Goal: Transaction & Acquisition: Purchase product/service

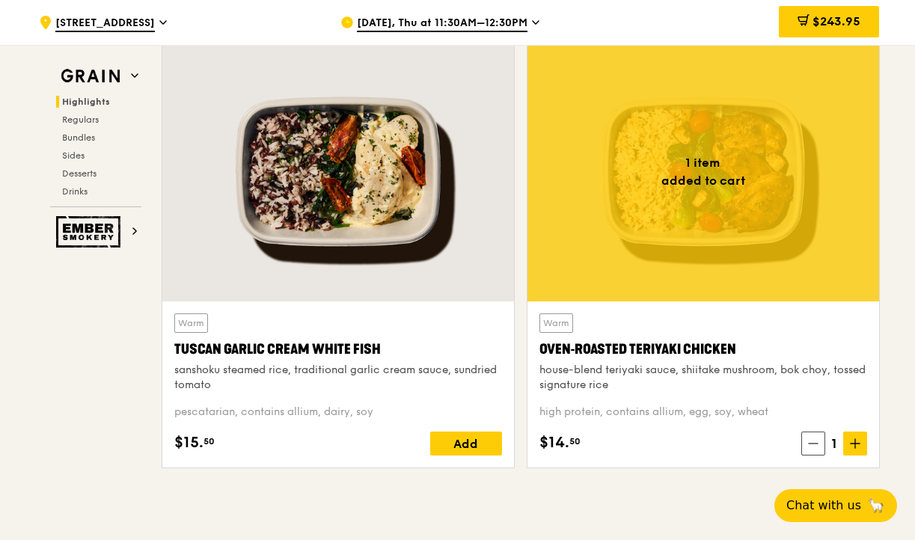
scroll to position [505, 0]
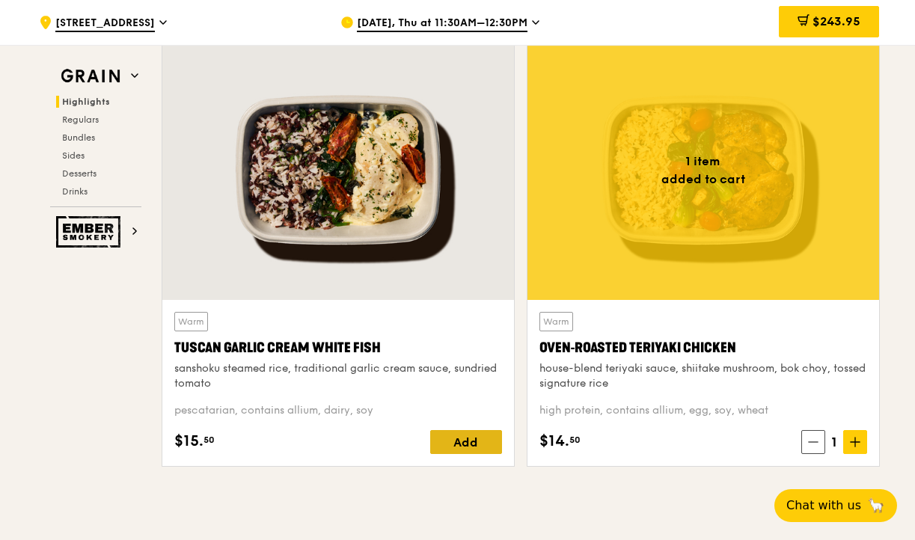
click at [480, 447] on div "Add" at bounding box center [466, 442] width 72 height 24
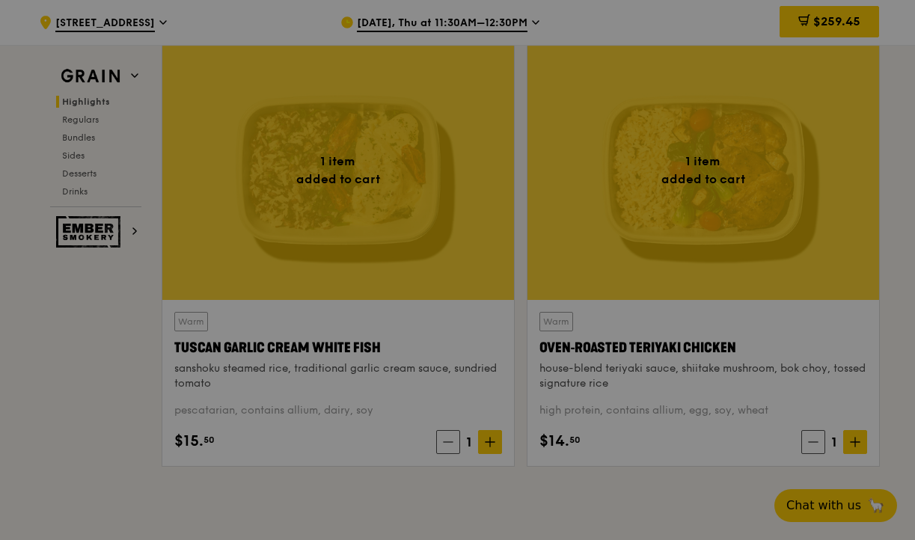
scroll to position [520, 0]
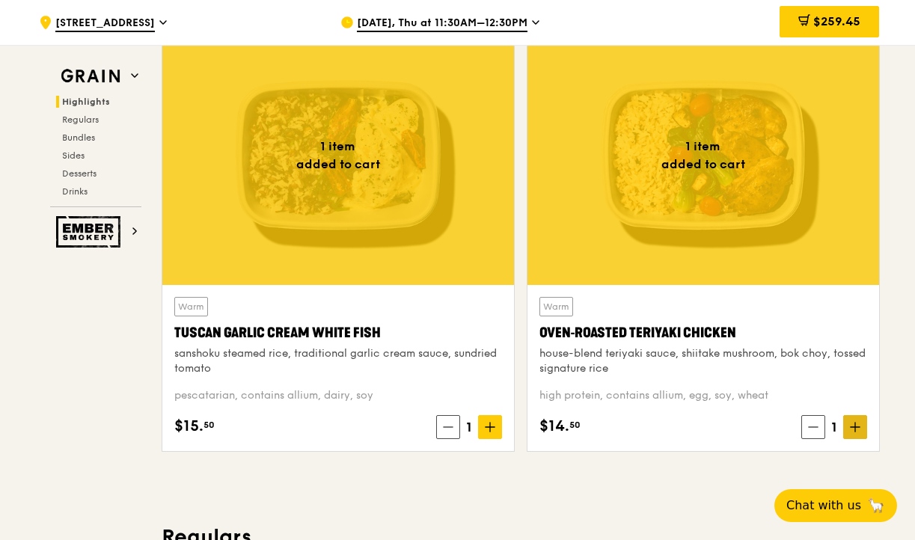
click at [853, 426] on icon at bounding box center [855, 427] width 10 height 10
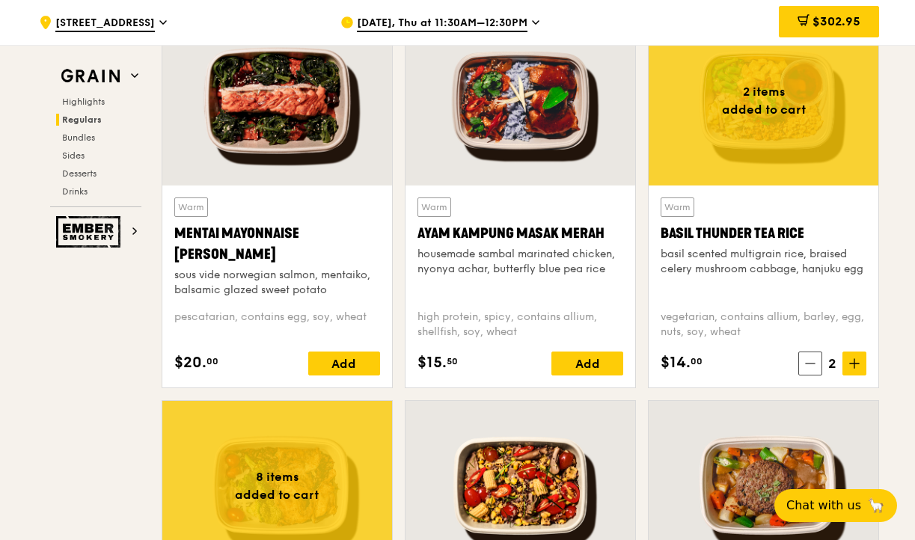
scroll to position [1332, 0]
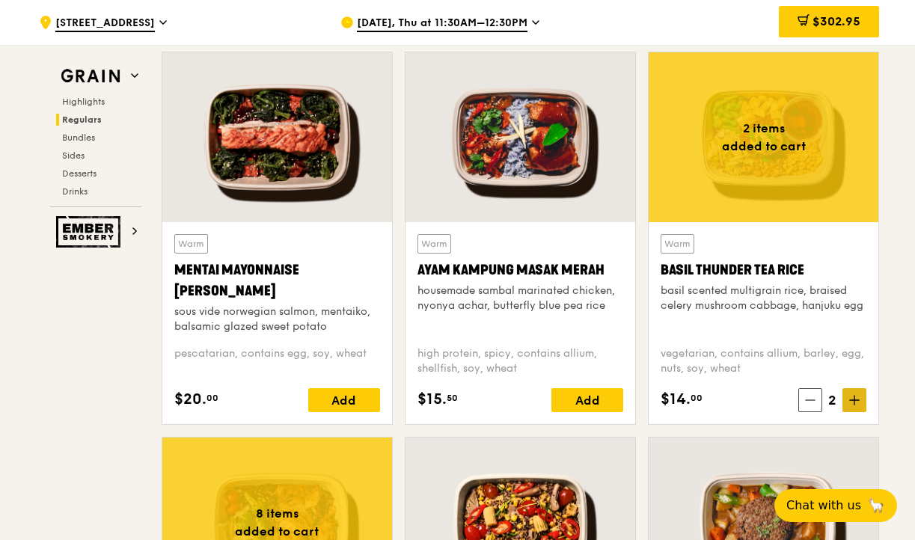
click at [848, 398] on span at bounding box center [854, 400] width 24 height 24
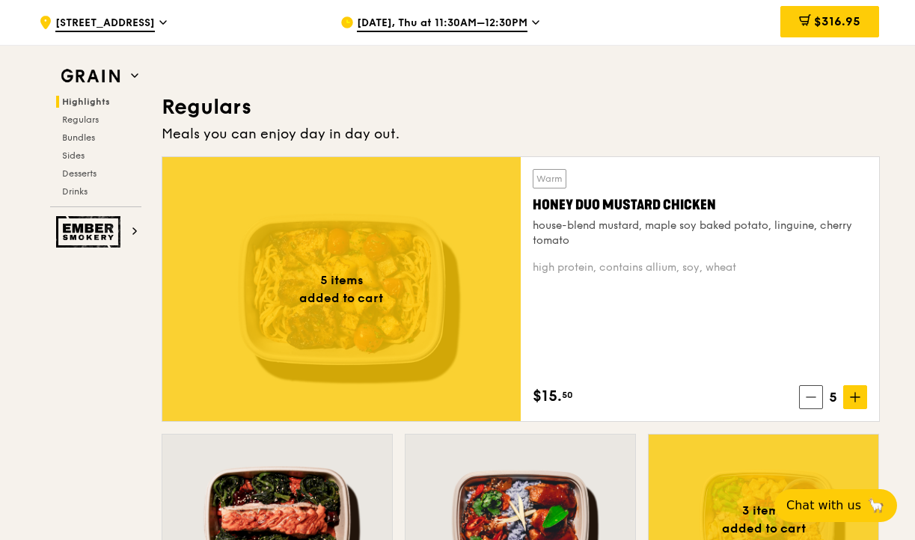
scroll to position [920, 0]
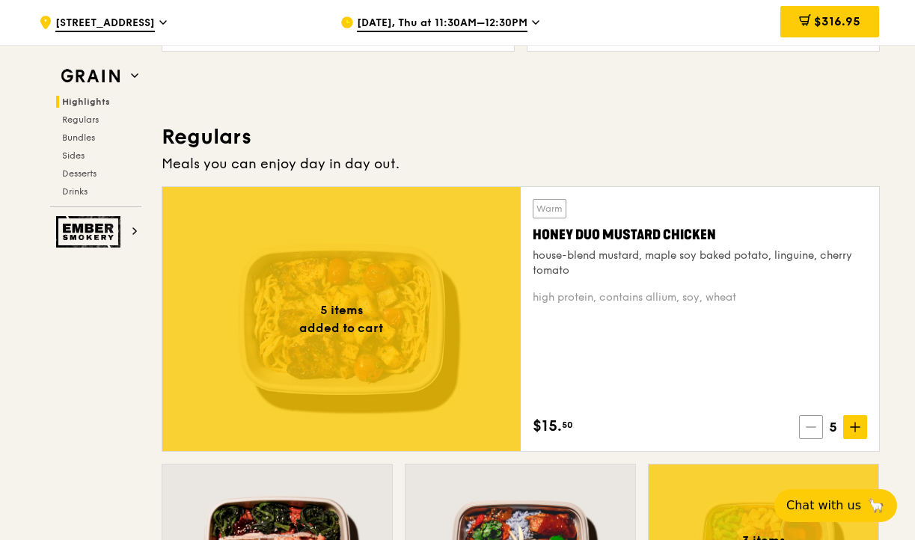
click at [806, 432] on icon at bounding box center [811, 427] width 10 height 10
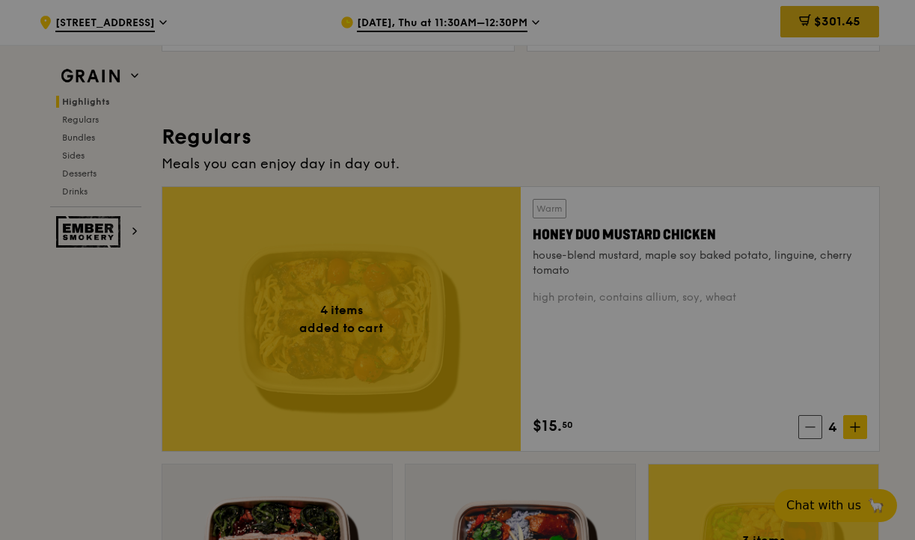
type input "4"
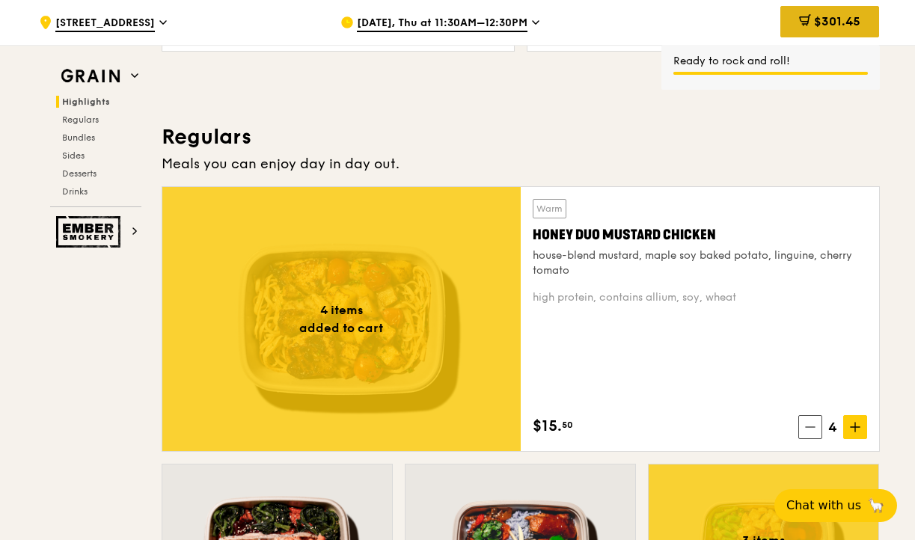
click at [830, 21] on span "$301.45" at bounding box center [837, 21] width 46 height 14
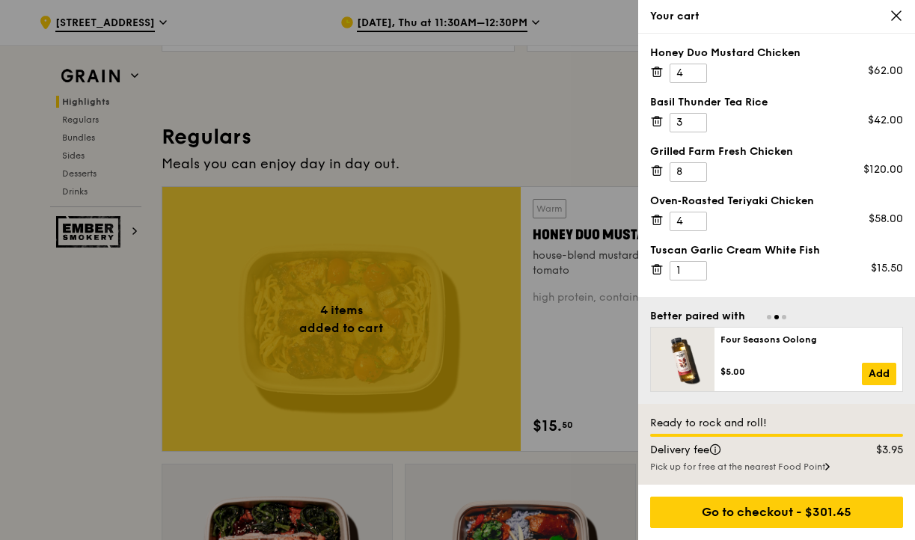
scroll to position [937, 0]
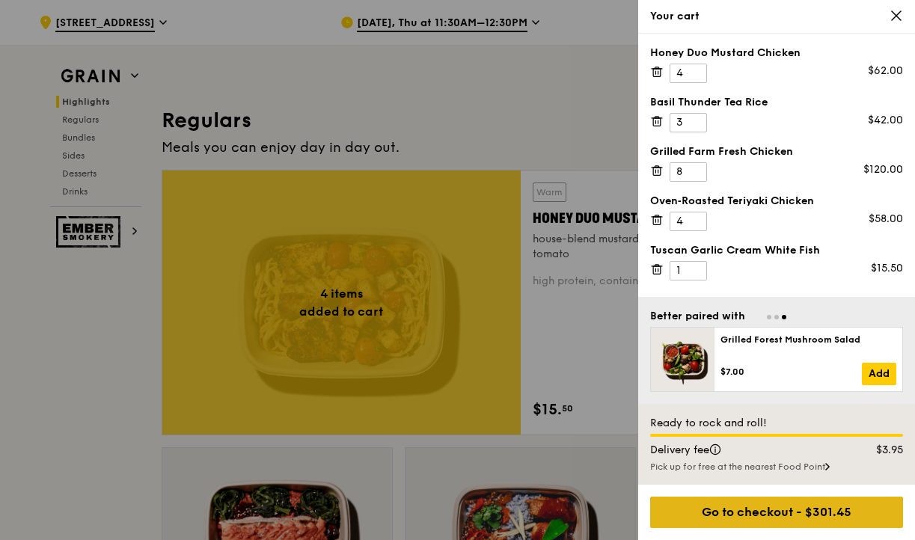
click at [759, 509] on div "Go to checkout - $301.45" at bounding box center [776, 512] width 253 height 31
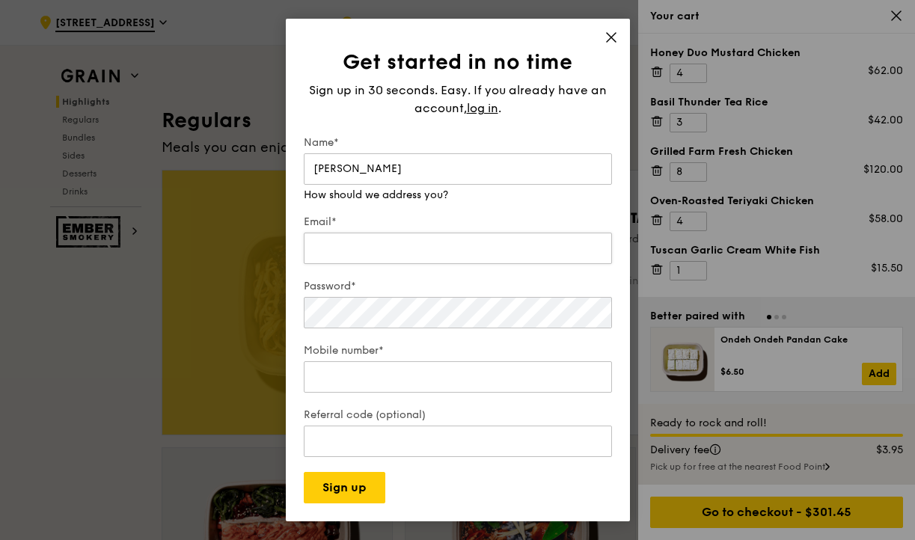
type input "Tan Xin Yi"
click at [471, 249] on div "Email*" at bounding box center [458, 241] width 308 height 52
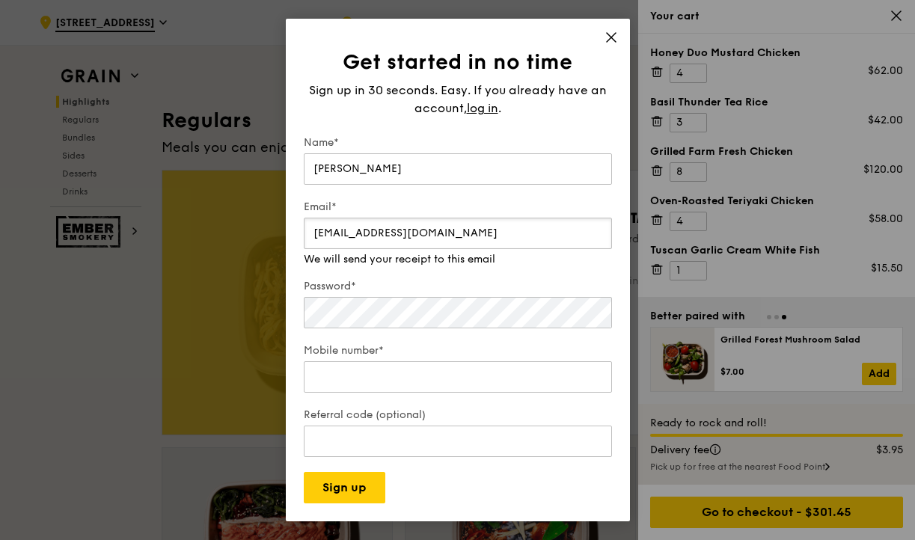
type input "xinyi@imageworks.sg"
click at [439, 317] on div "Password*" at bounding box center [458, 305] width 308 height 52
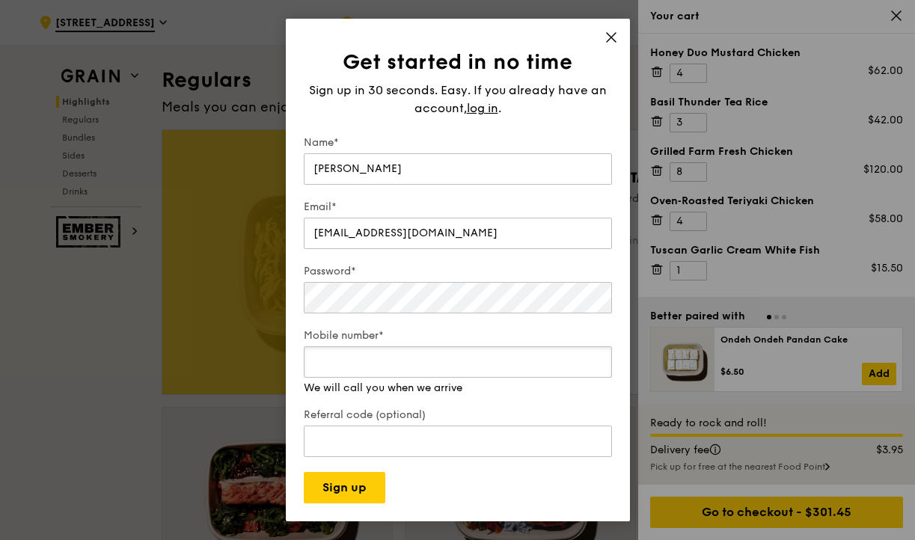
scroll to position [1012, 0]
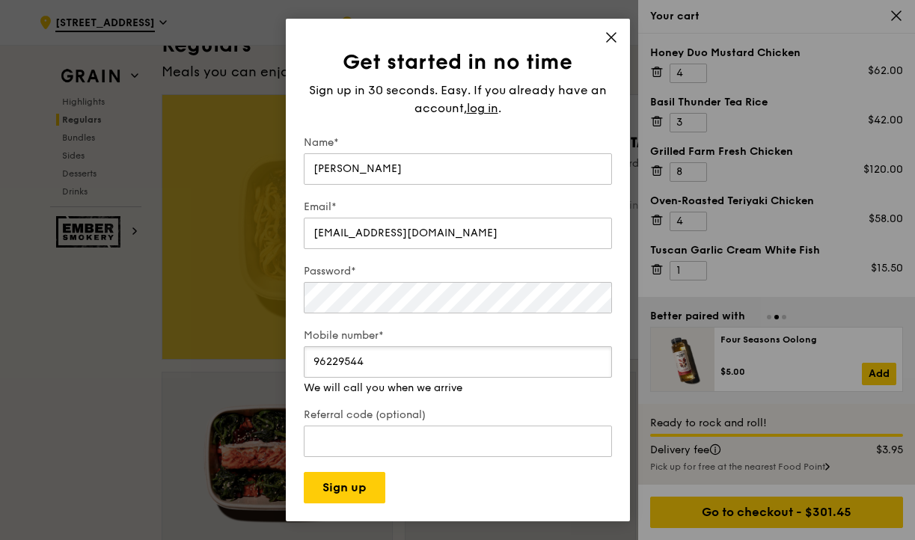
type input "96229544"
click at [450, 488] on form "Name* Tan Xin Yi Email* xinyi@imageworks.sg Password* Mobile number* 96229544 W…" at bounding box center [458, 319] width 308 height 368
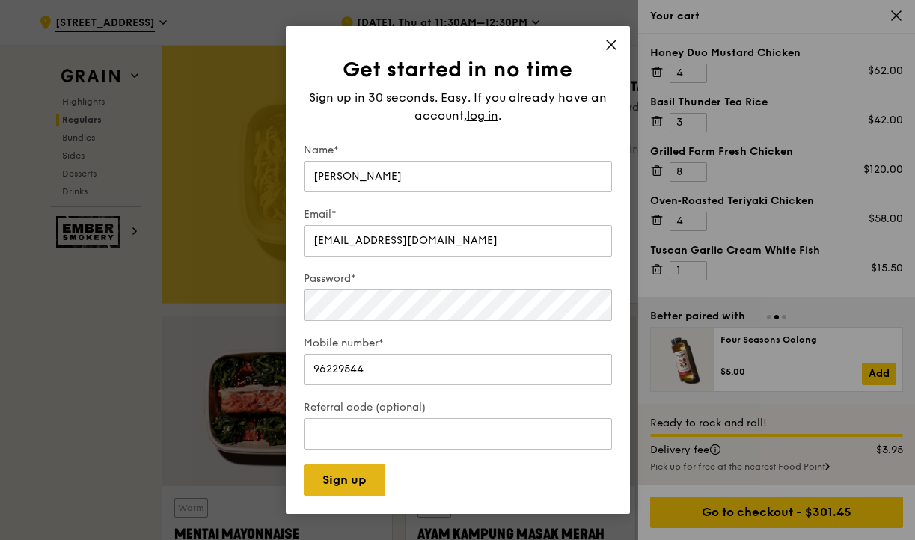
scroll to position [1079, 0]
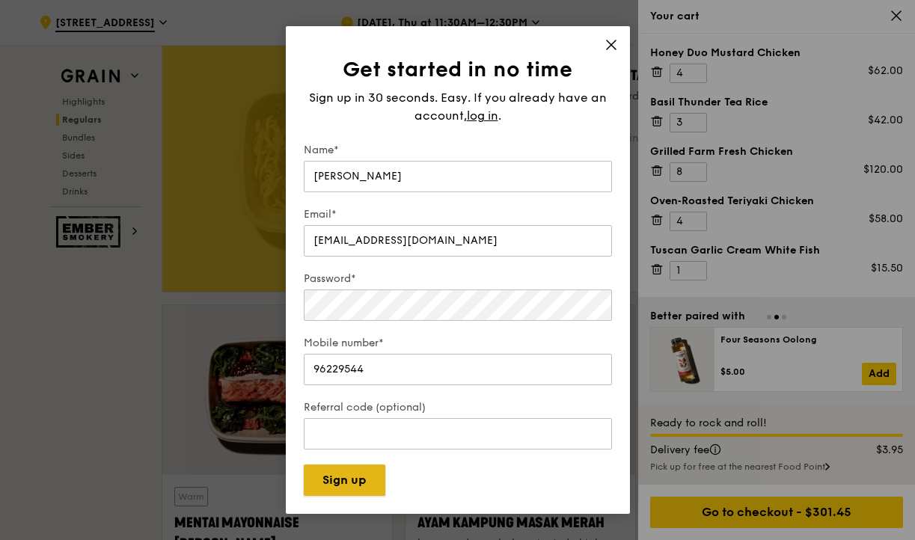
click at [346, 483] on button "Sign up" at bounding box center [345, 480] width 82 height 31
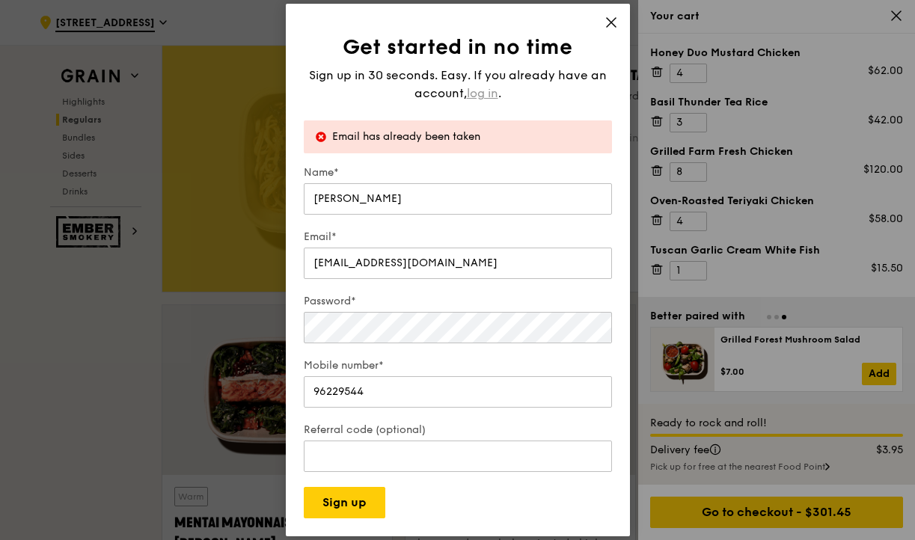
click at [484, 98] on span "log in" at bounding box center [482, 94] width 31 height 18
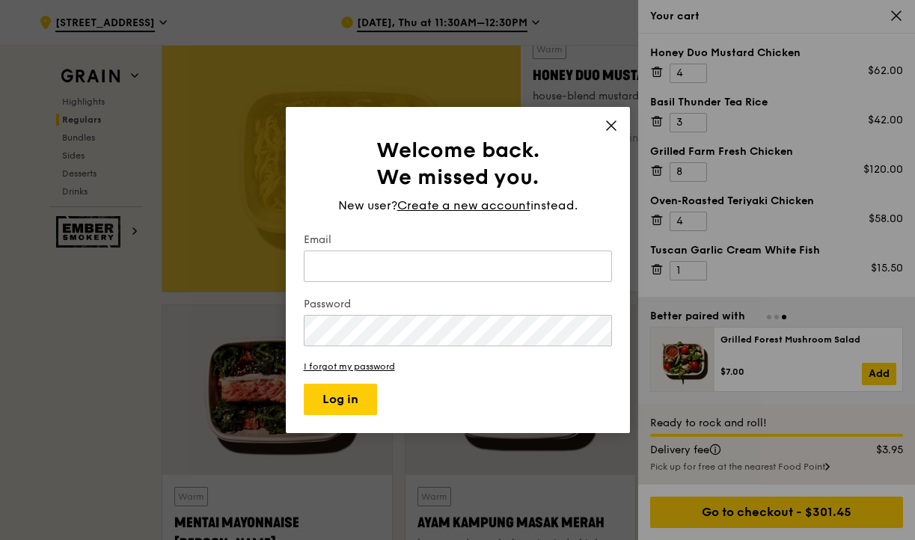
type input "xinyi@imageworks.sg"
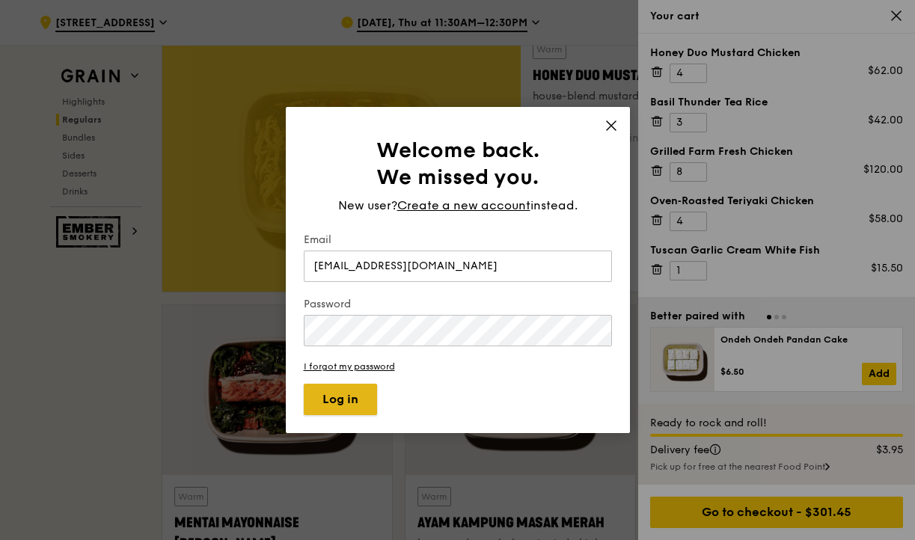
click at [345, 400] on button "Log in" at bounding box center [340, 399] width 73 height 31
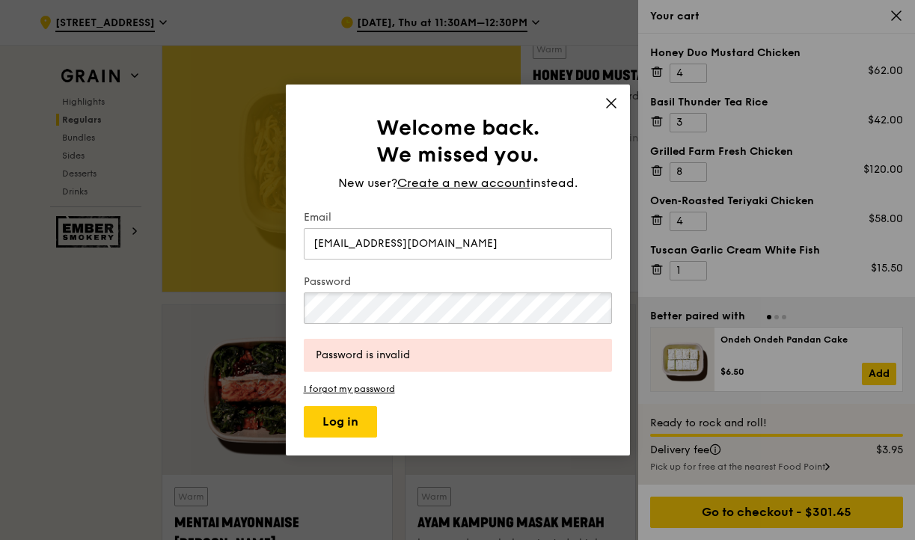
click at [251, 313] on div "Welcome back. We missed you. New user? Create a new account instead. Email xiny…" at bounding box center [457, 270] width 915 height 540
click at [304, 406] on button "Log in" at bounding box center [340, 421] width 73 height 31
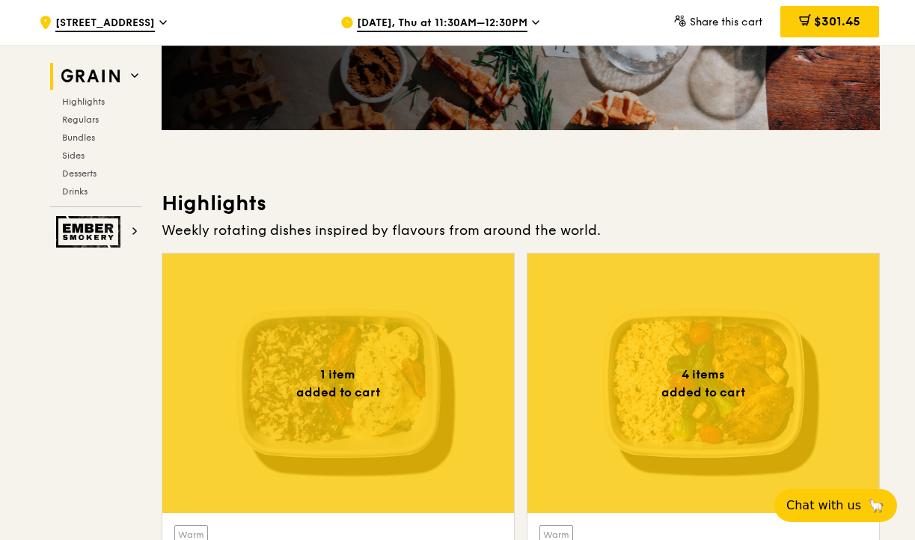
scroll to position [155, 0]
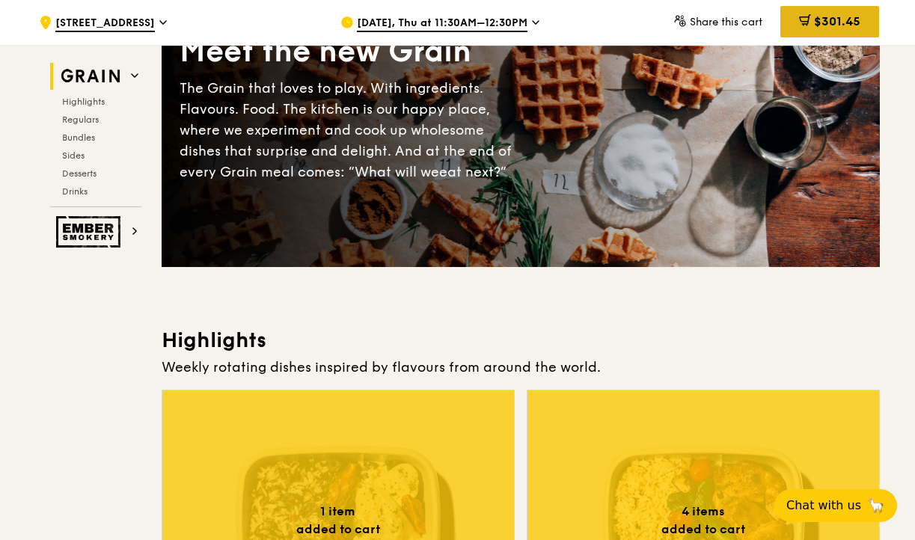
click at [830, 9] on div "$301.45" at bounding box center [829, 21] width 99 height 31
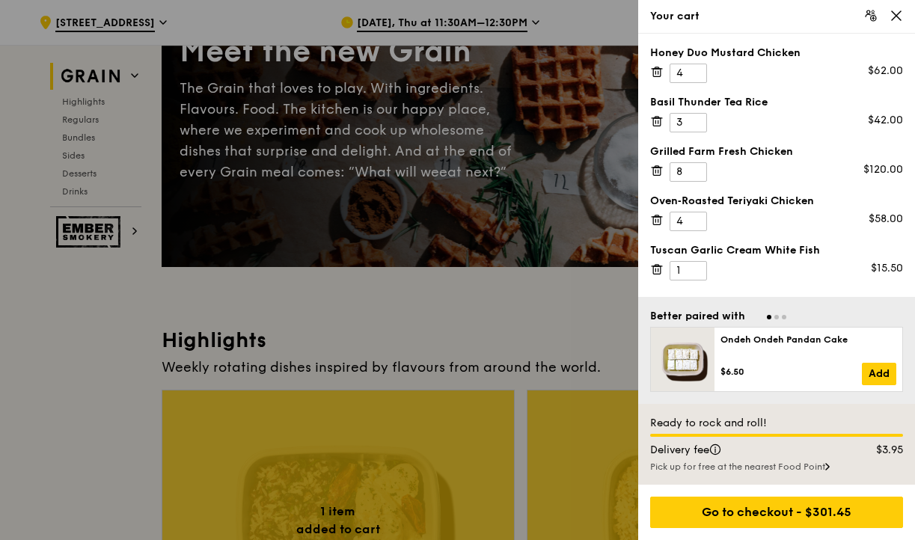
click at [550, 35] on div at bounding box center [457, 270] width 915 height 540
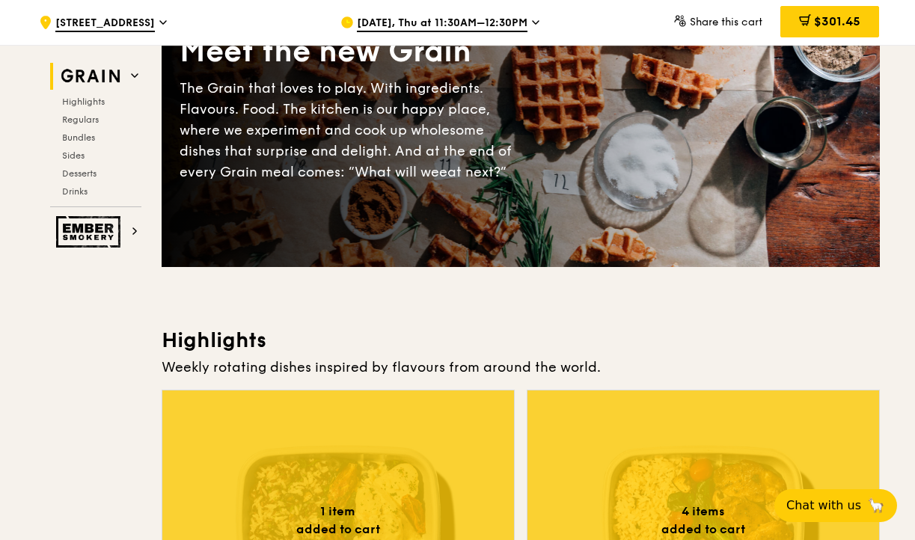
click at [522, 23] on span "[DATE], Thu at 11:30AM–12:30PM" at bounding box center [442, 24] width 171 height 16
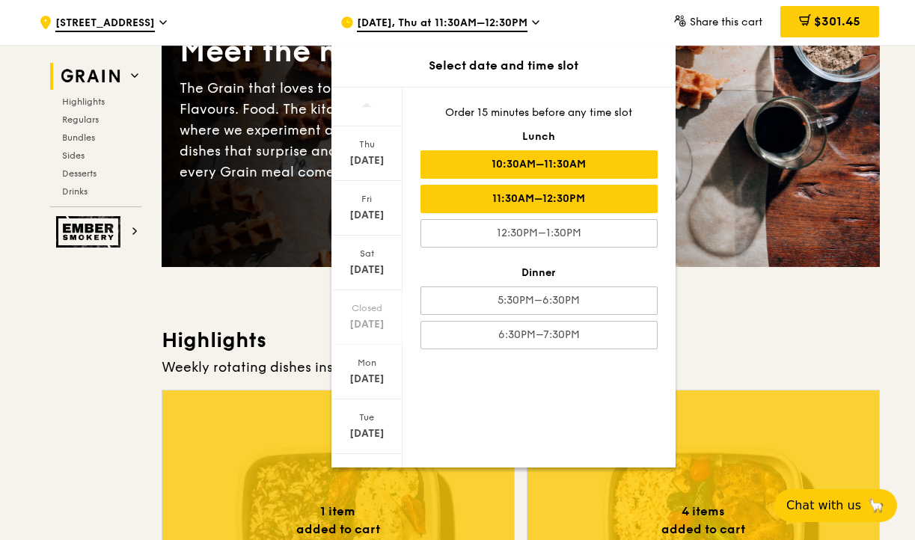
scroll to position [138, 0]
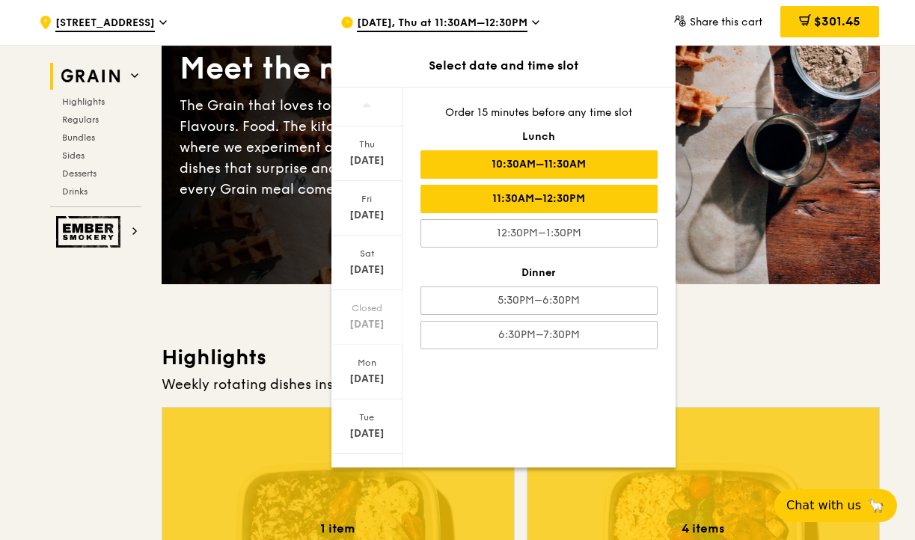
click at [551, 168] on div "10:30AM–11:30AM" at bounding box center [538, 164] width 237 height 28
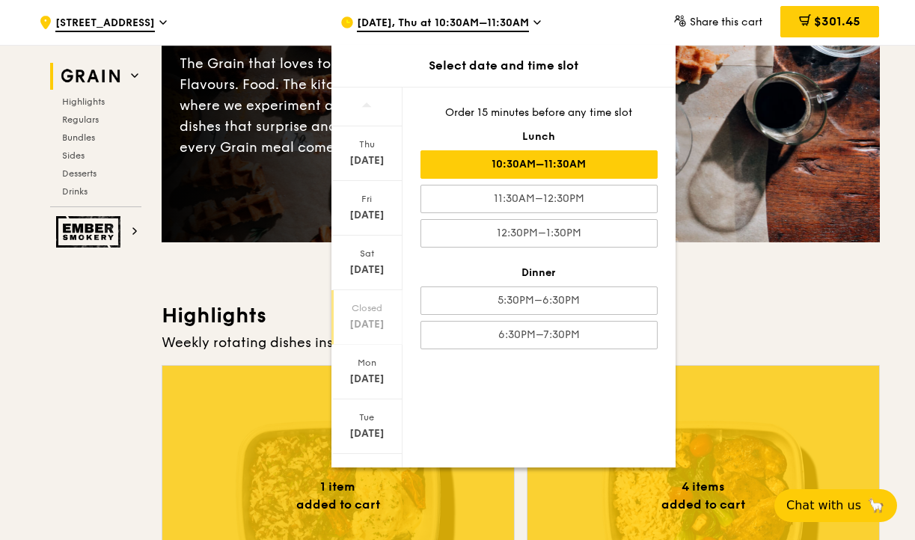
scroll to position [4, 0]
click at [824, 310] on h3 "Highlights" at bounding box center [521, 315] width 718 height 27
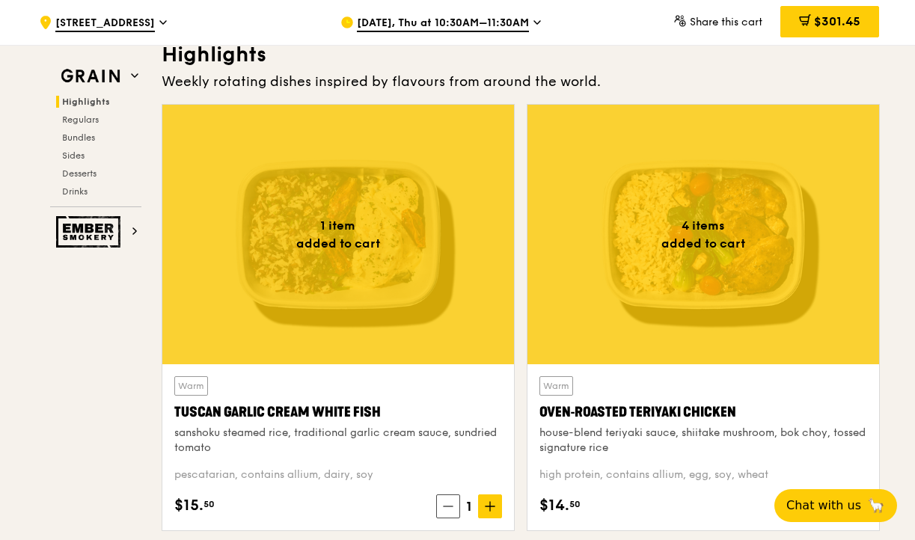
scroll to position [460, 0]
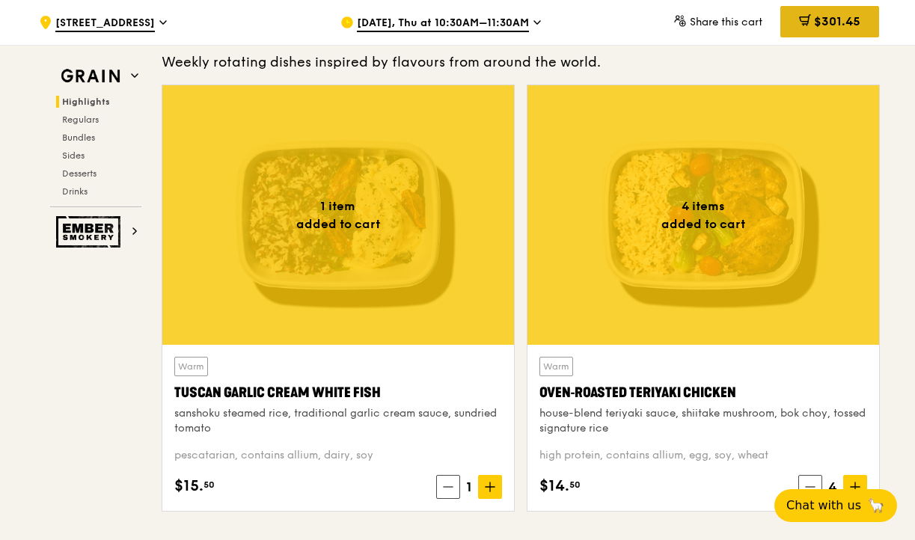
click at [811, 22] on div "$301.45" at bounding box center [829, 21] width 99 height 31
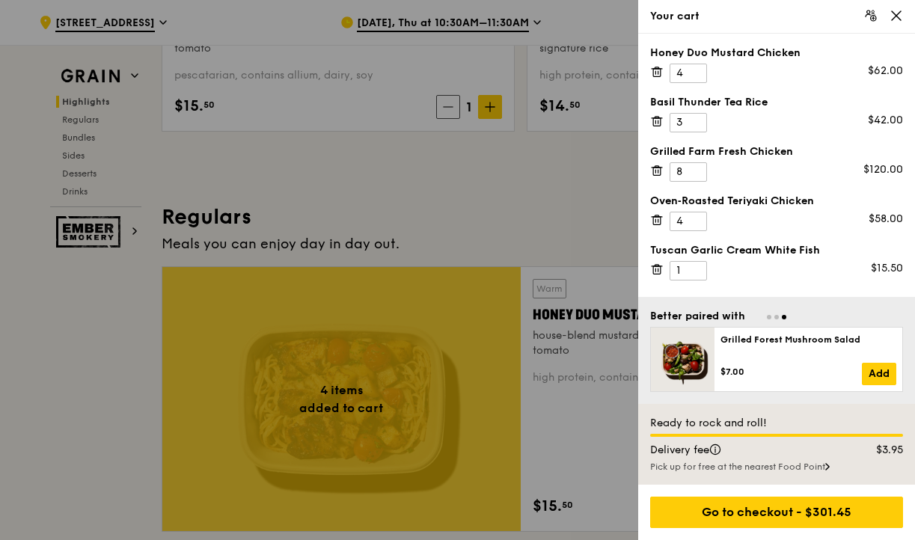
scroll to position [886, 0]
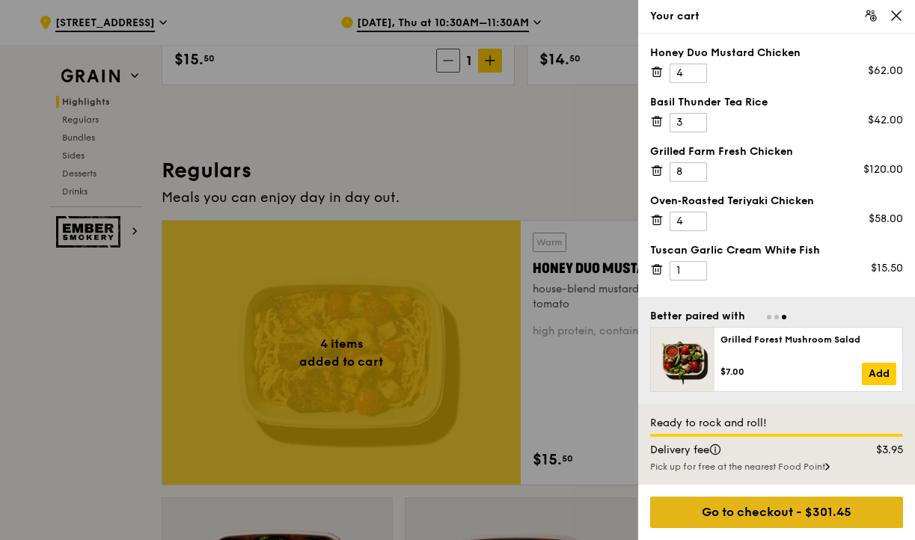
click at [762, 507] on div "Go to checkout - $301.45" at bounding box center [776, 512] width 253 height 31
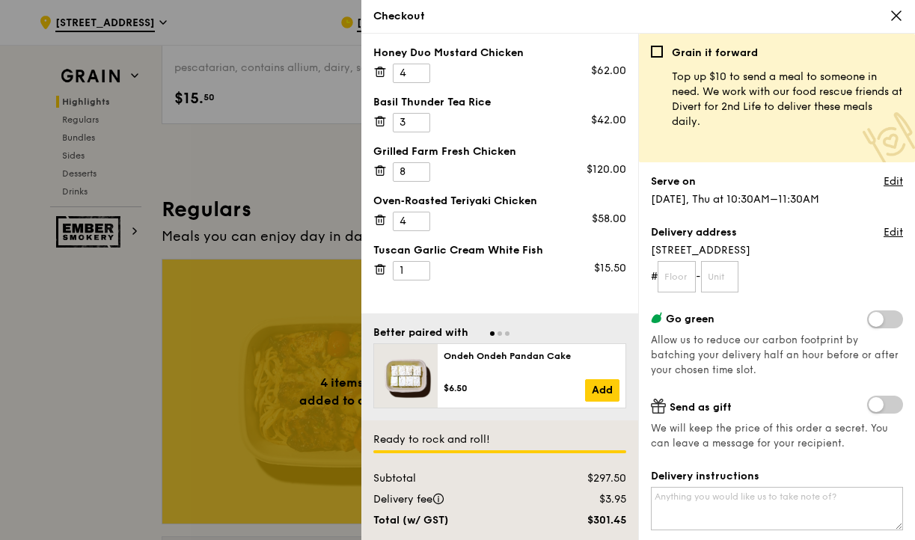
scroll to position [835, 0]
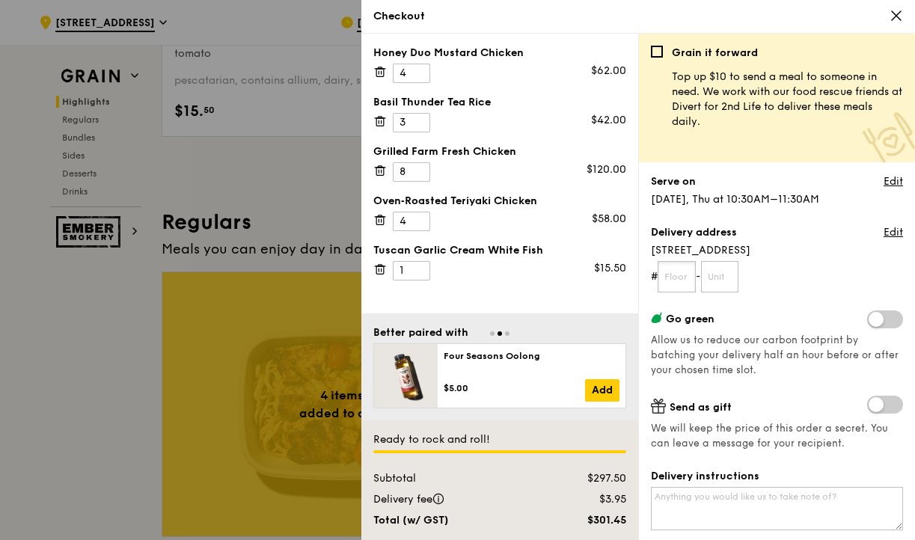
click at [686, 278] on input "text" at bounding box center [677, 276] width 38 height 31
type input "07"
click at [719, 278] on input "text" at bounding box center [720, 276] width 38 height 31
type input "04"
click at [758, 368] on div "Go green Allow us to reduce our carbon footprint by batching your delivery half…" at bounding box center [777, 343] width 252 height 67
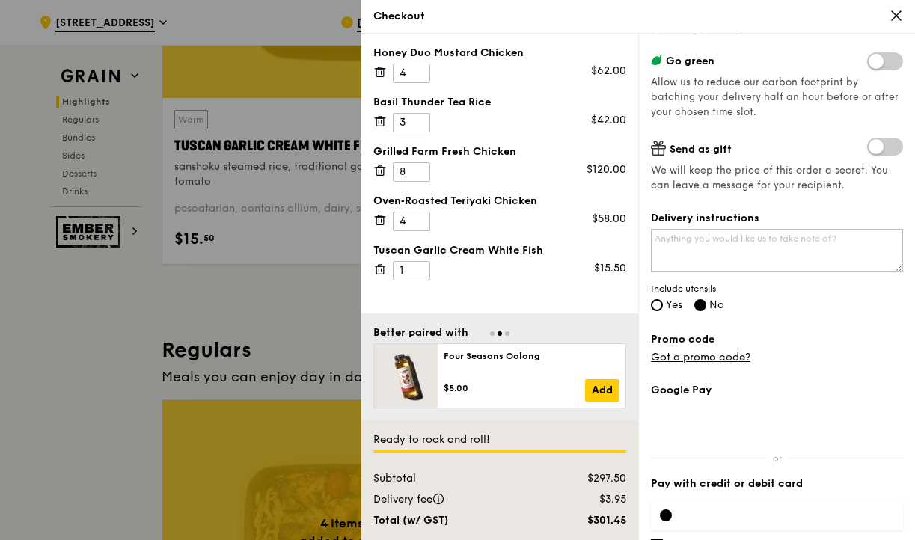
scroll to position [262, 0]
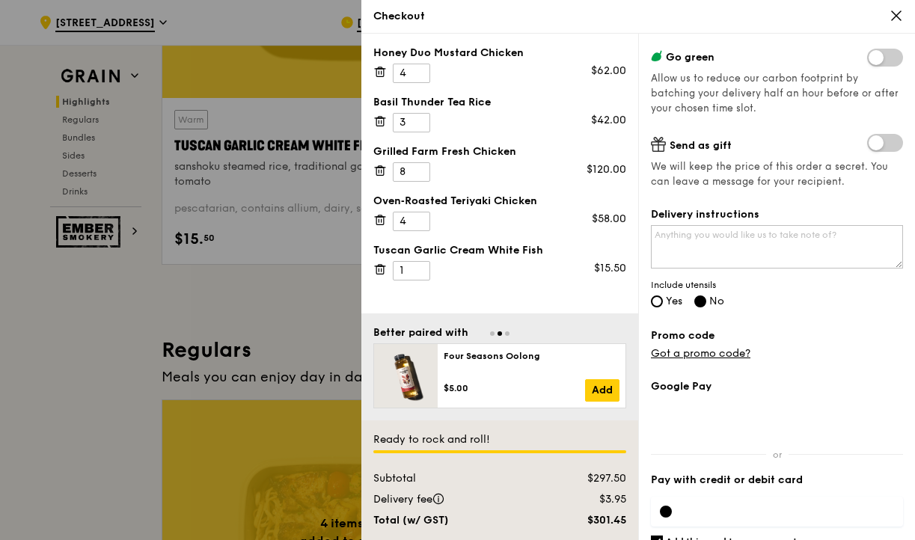
click at [663, 298] on label "Yes" at bounding box center [666, 302] width 31 height 13
click at [663, 298] on input "Yes" at bounding box center [657, 301] width 12 height 12
radio input "true"
radio input "false"
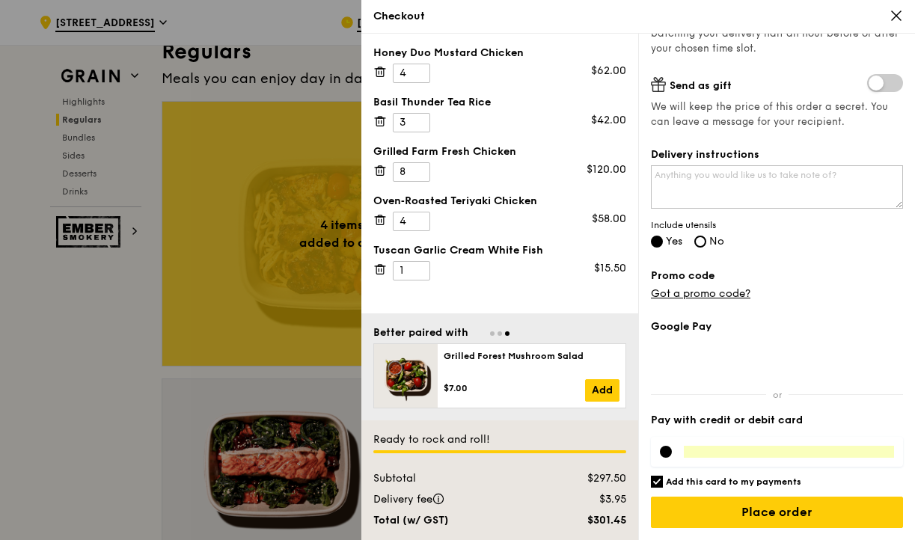
scroll to position [1049, 0]
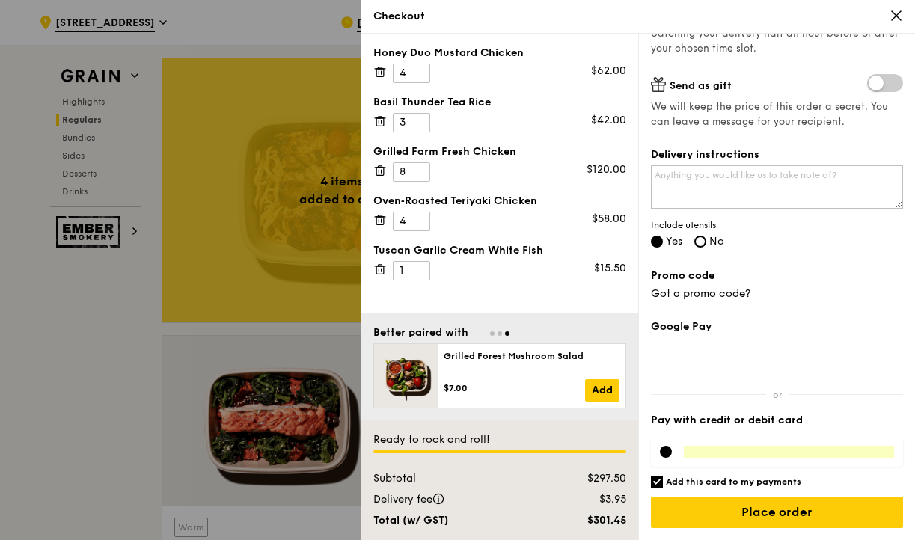
click at [656, 480] on input "Add this card to my payments" at bounding box center [657, 482] width 12 height 12
checkbox input "false"
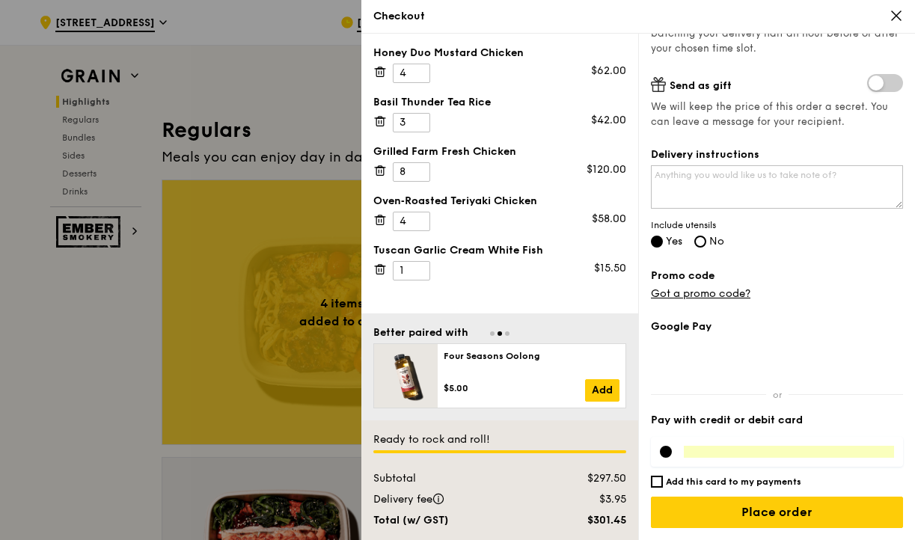
scroll to position [989, 0]
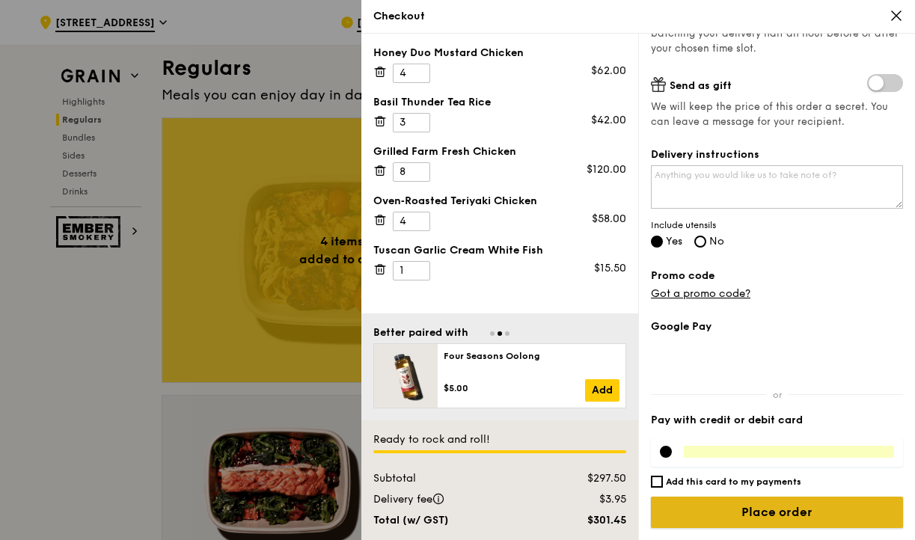
click at [773, 508] on input "Place order" at bounding box center [777, 512] width 252 height 31
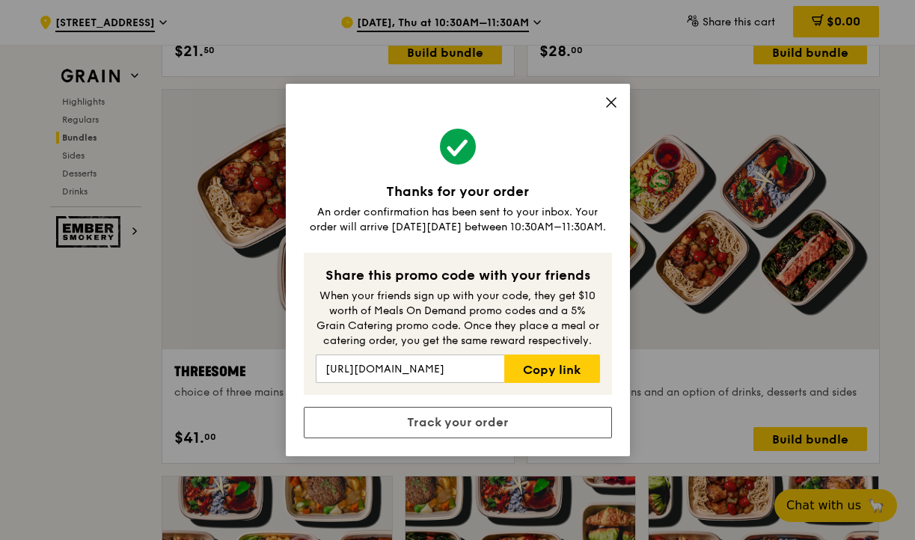
scroll to position [2403, 0]
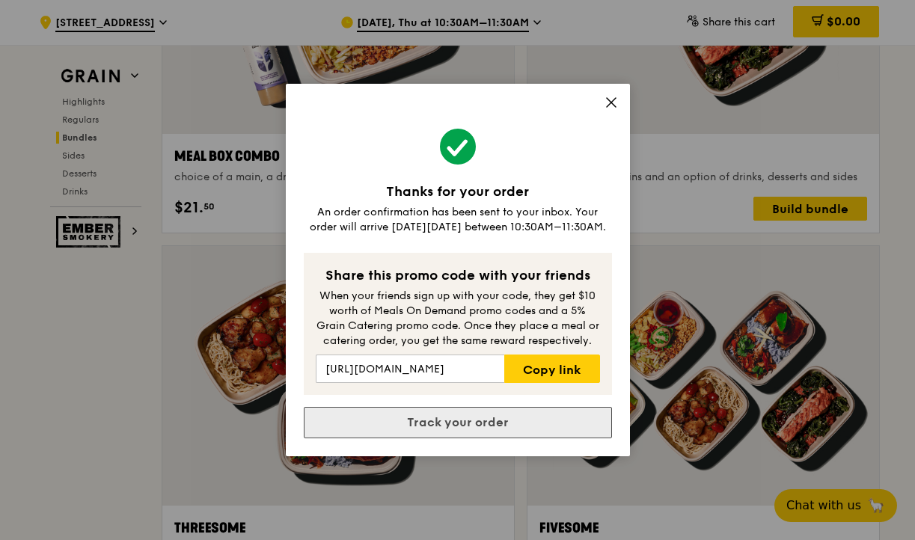
click at [472, 426] on link "Track your order" at bounding box center [458, 422] width 308 height 31
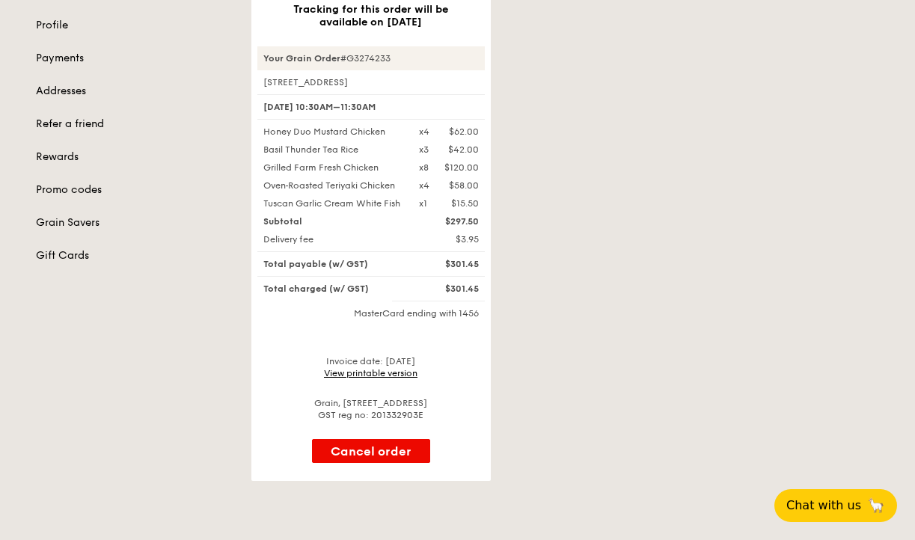
scroll to position [145, 0]
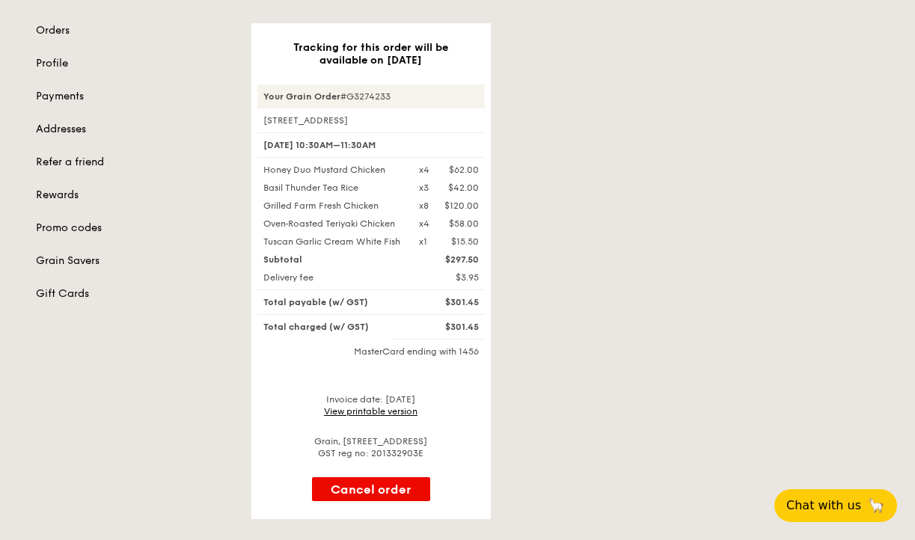
click at [673, 257] on div "Tracking for this order will be available on [DATE] Your Grain Order #G3274233 …" at bounding box center [565, 271] width 646 height 496
